Goal: Task Accomplishment & Management: Manage account settings

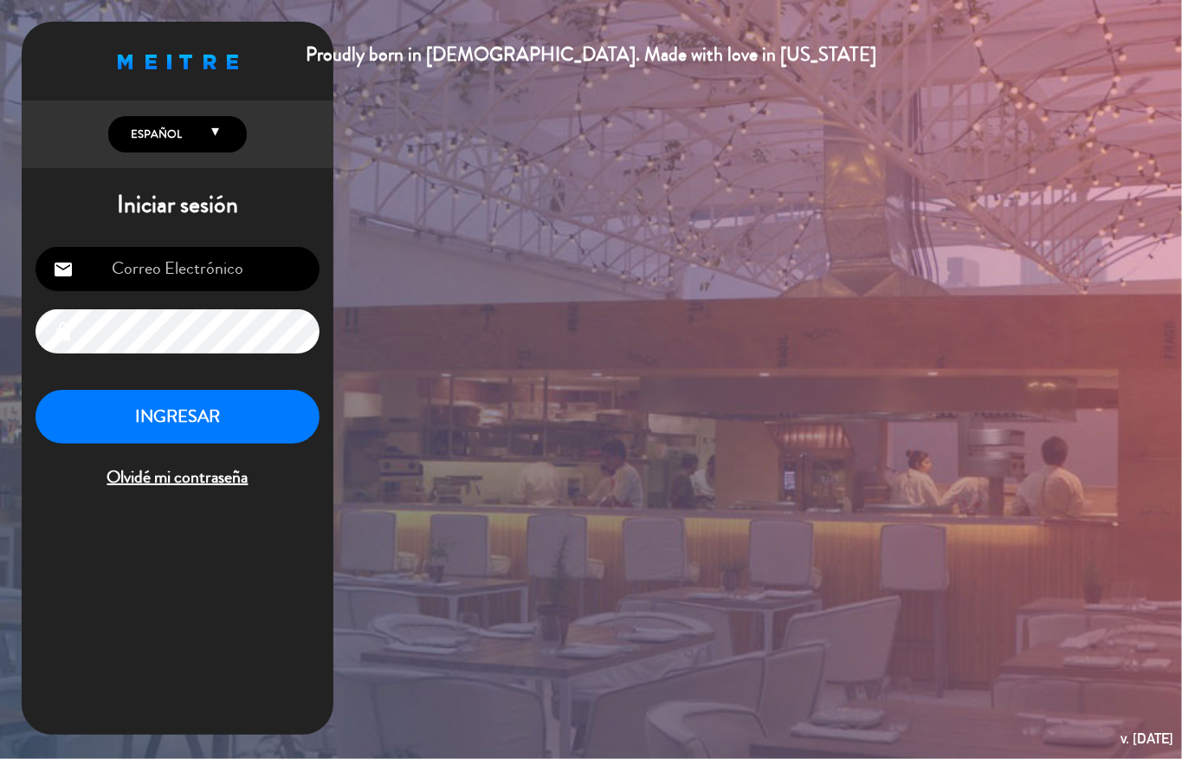
type input "[EMAIL_ADDRESS][DOMAIN_NAME]"
click at [223, 423] on button "INGRESAR" at bounding box center [178, 417] width 284 height 55
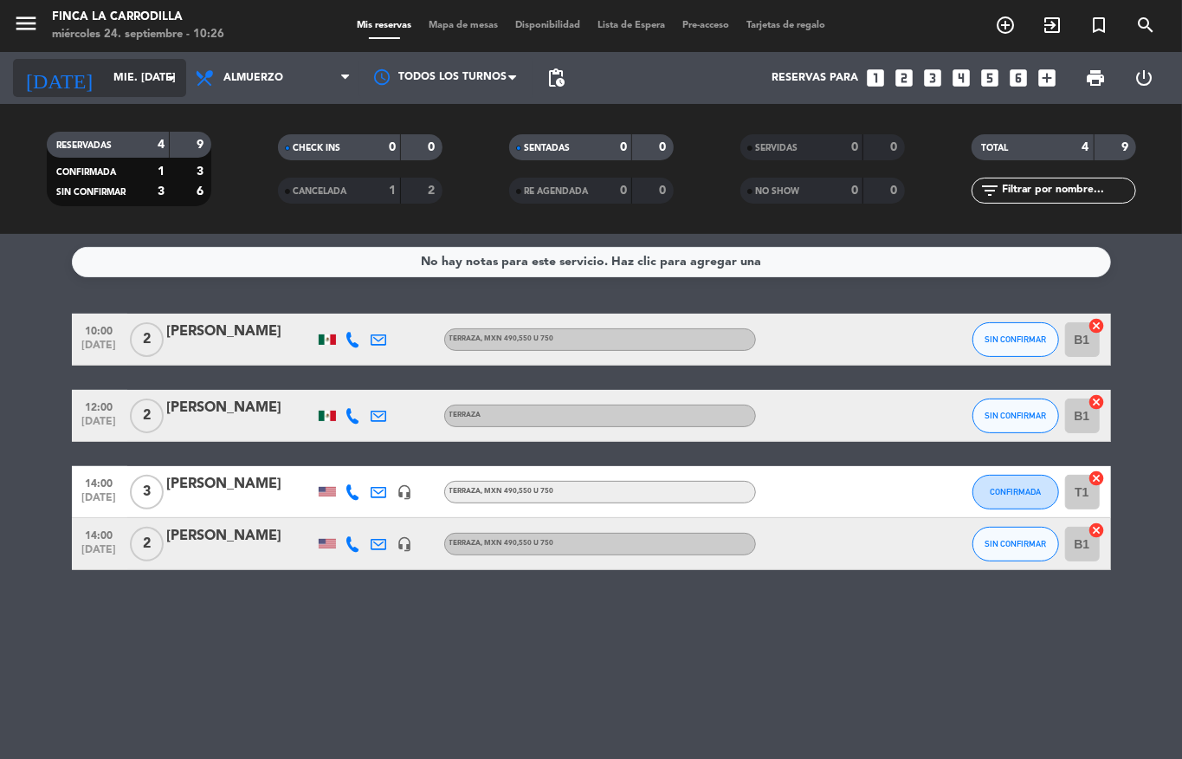
click at [143, 77] on input "mié. [DATE]" at bounding box center [178, 77] width 146 height 29
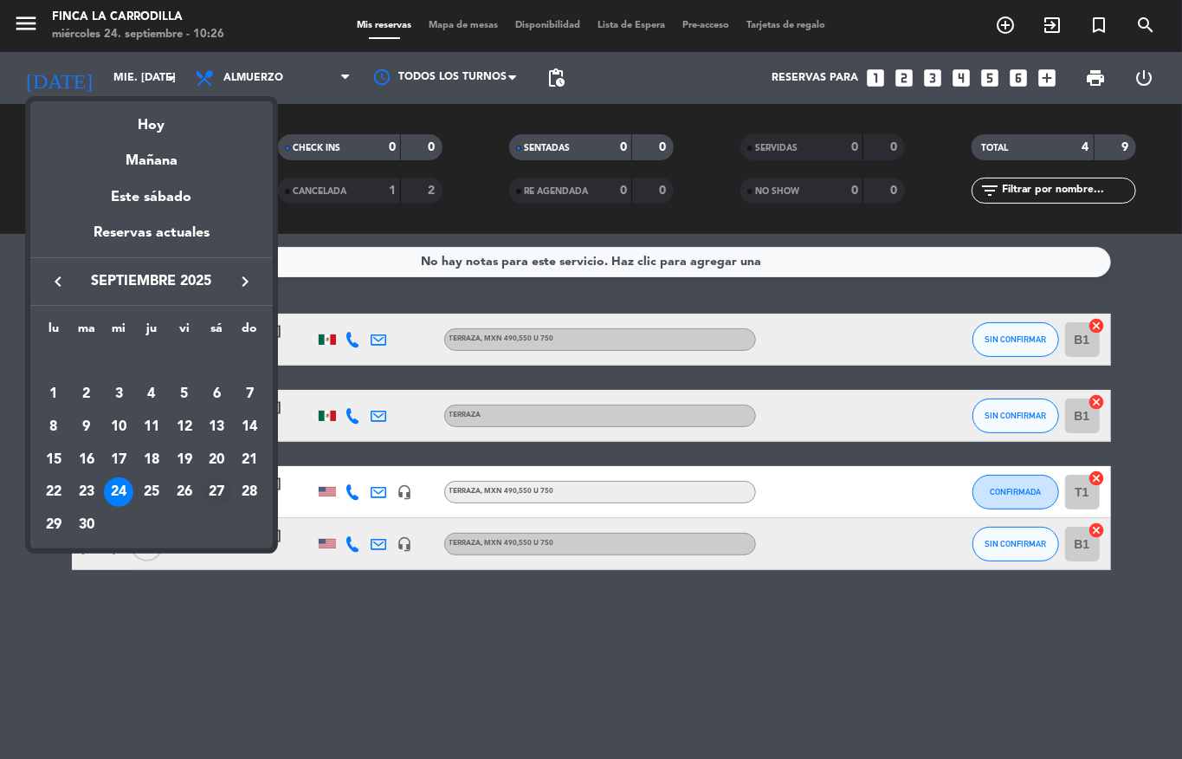
click at [210, 490] on div "27" at bounding box center [216, 491] width 29 height 29
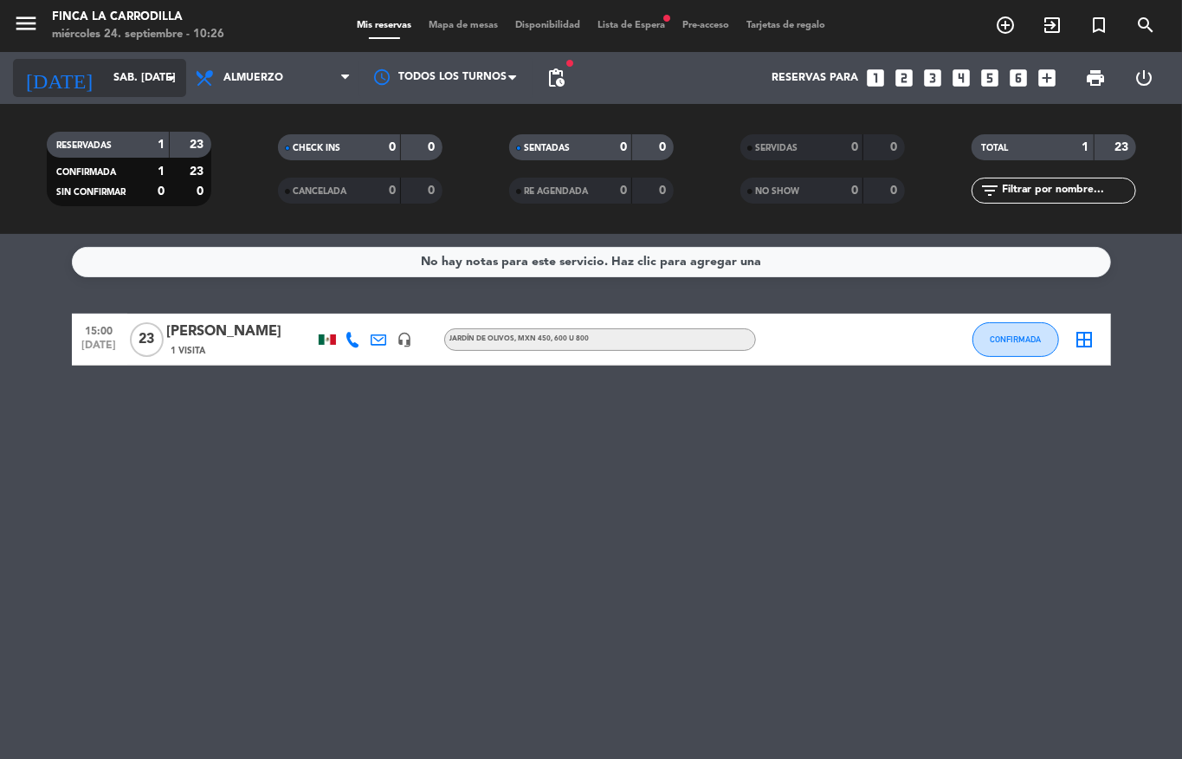
click at [168, 74] on icon "arrow_drop_down" at bounding box center [171, 78] width 21 height 21
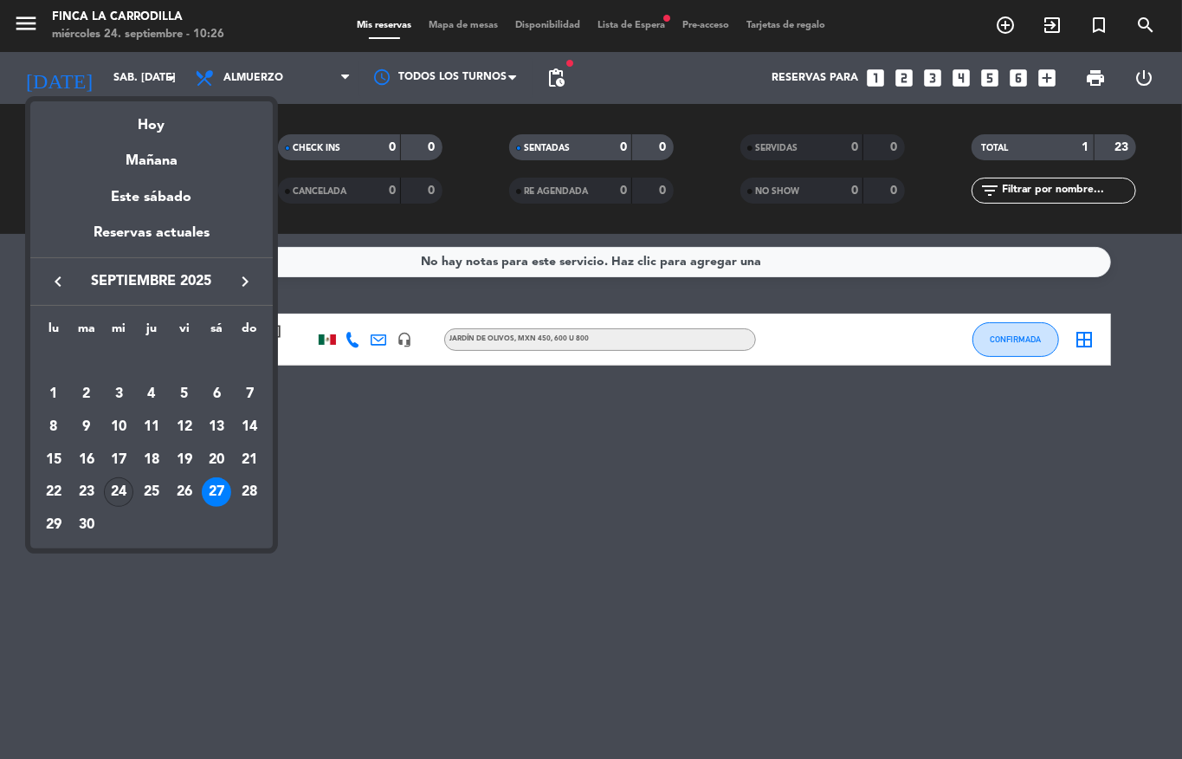
click at [119, 486] on div "24" at bounding box center [118, 491] width 29 height 29
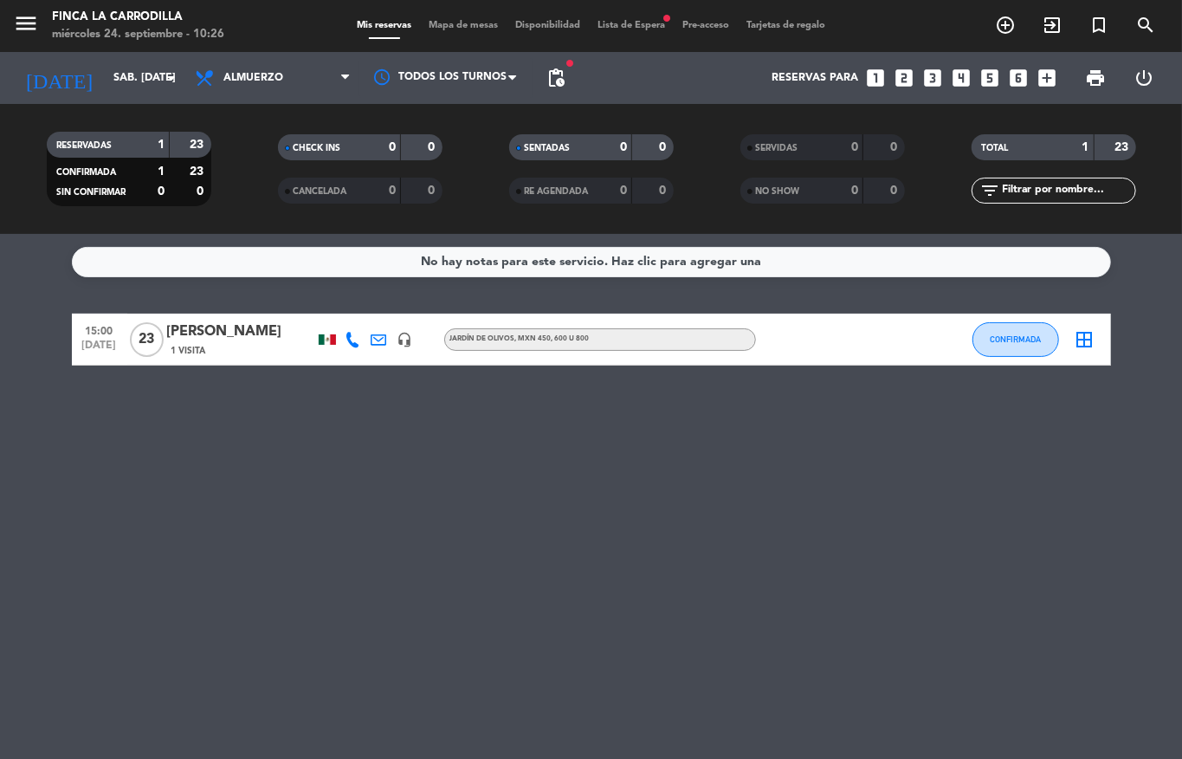
type input "mié. [DATE]"
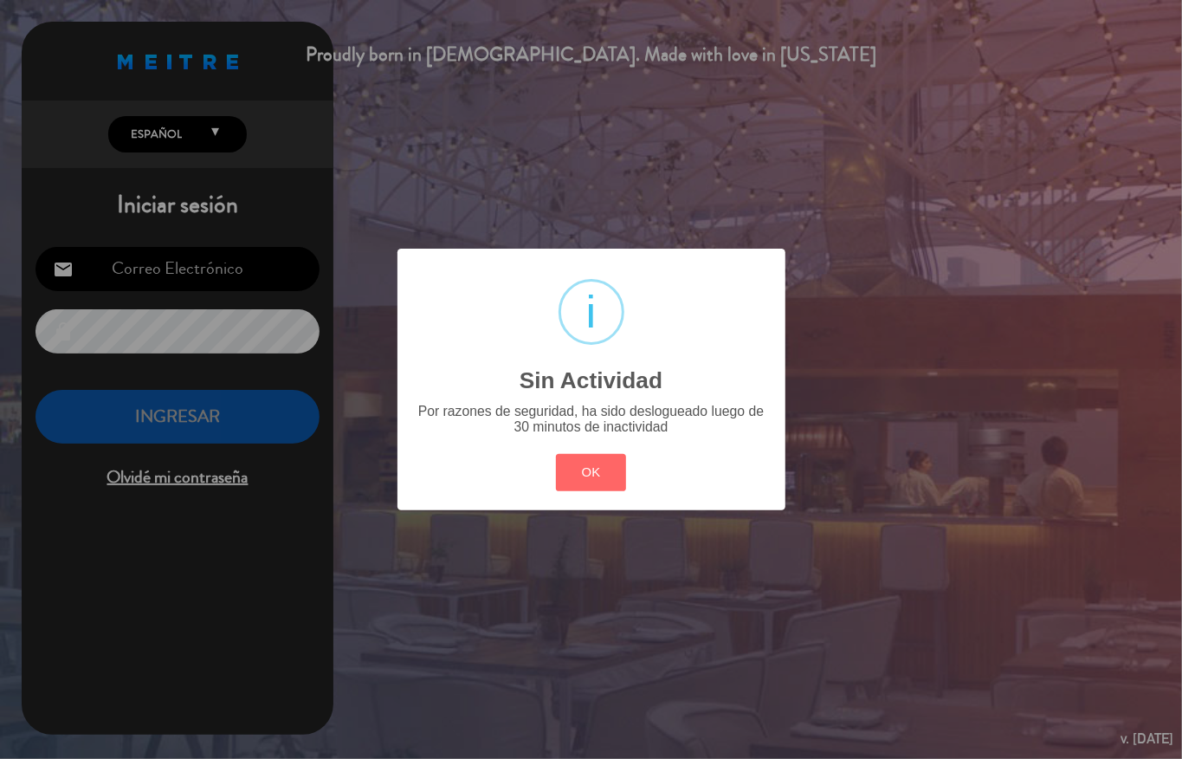
type input "[EMAIL_ADDRESS][DOMAIN_NAME]"
